Goal: Navigation & Orientation: Find specific page/section

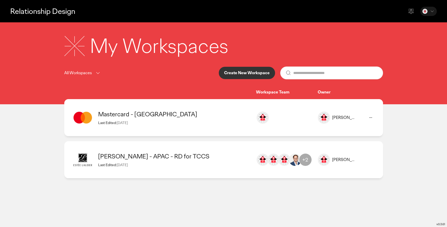
click at [206, 119] on div "Mastercard - AFRICA Last Edited: [DATE]" at bounding box center [174, 117] width 153 height 15
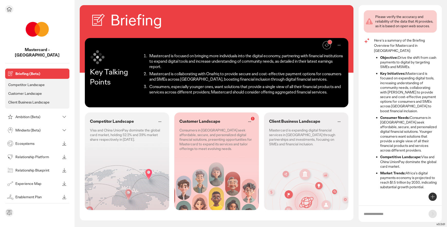
click at [33, 83] on p "Competitor Landscape" at bounding box center [26, 85] width 36 height 5
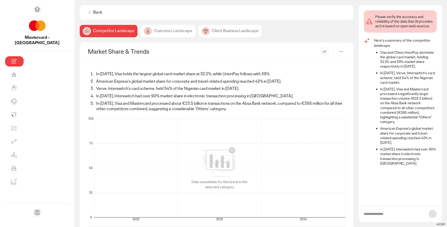
click at [141, 33] on div "Customer Landscape" at bounding box center [168, 31] width 55 height 12
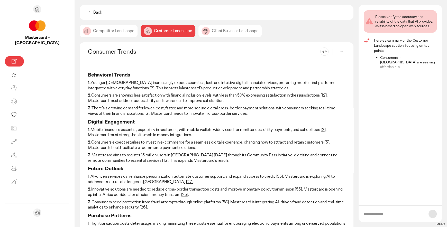
click at [198, 32] on div "Client Business Landscape" at bounding box center [229, 31] width 63 height 12
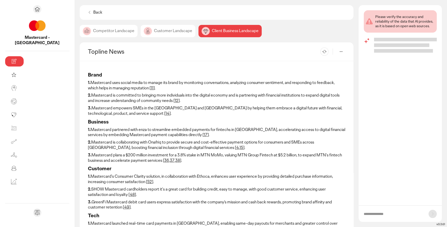
click at [141, 34] on div "Customer Landscape" at bounding box center [168, 31] width 55 height 12
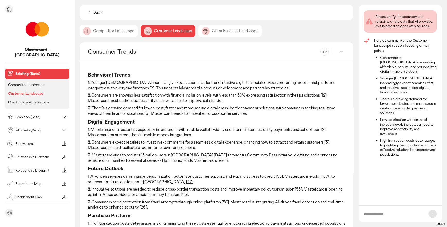
click at [29, 115] on p "Ambition (Beta)" at bounding box center [37, 117] width 45 height 4
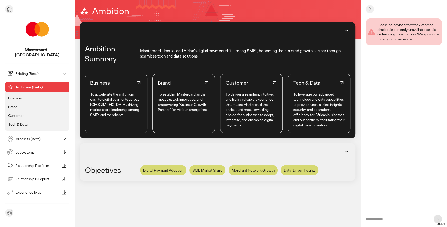
click at [17, 96] on p "Business" at bounding box center [14, 98] width 13 height 5
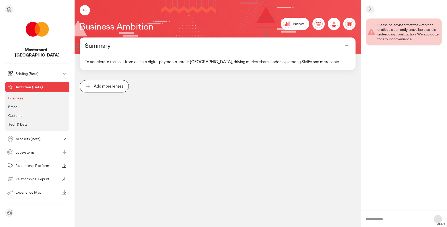
click at [17, 105] on p "Brand" at bounding box center [12, 107] width 9 height 5
click at [25, 137] on p "Mindsets (Beta)" at bounding box center [37, 139] width 45 height 4
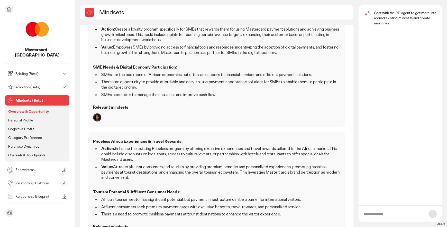
scroll to position [327, 0]
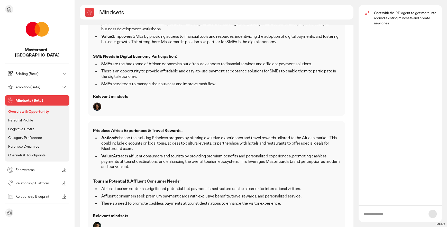
click at [38, 168] on p "Ecosystems" at bounding box center [37, 170] width 45 height 4
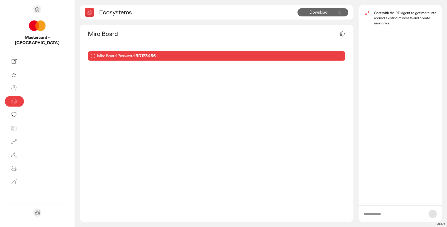
click at [135, 57] on b "RD123456" at bounding box center [145, 55] width 20 height 5
copy b "RD123456"
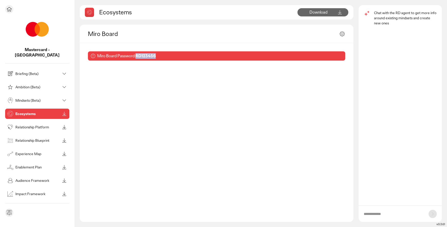
click at [36, 125] on p "Relationship Platform" at bounding box center [37, 127] width 45 height 4
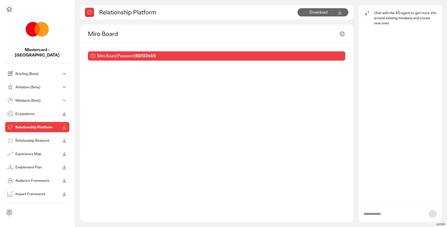
click at [34, 152] on p "Experience Map" at bounding box center [37, 154] width 45 height 4
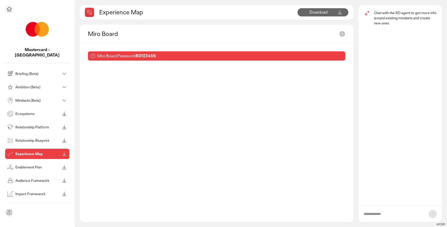
click at [52, 70] on div "Briefing (Beta)" at bounding box center [33, 74] width 54 height 8
